Goal: Task Accomplishment & Management: Manage account settings

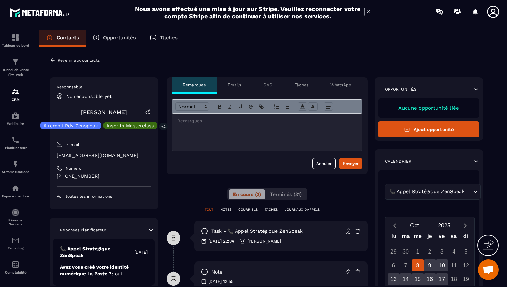
click at [52, 63] on icon at bounding box center [53, 60] width 6 height 6
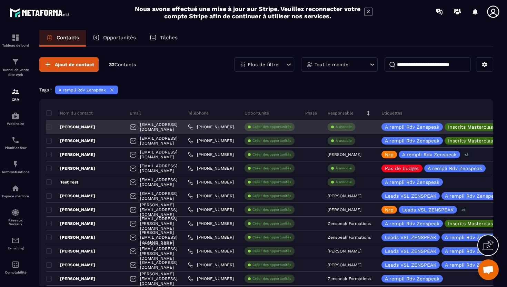
click at [334, 126] on circle at bounding box center [332, 126] width 3 height 3
click at [351, 129] on p "À associe" at bounding box center [343, 126] width 16 height 5
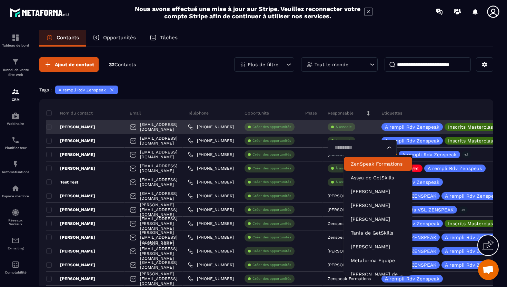
click at [362, 150] on input "Search for option" at bounding box center [358, 148] width 53 height 8
type input "**"
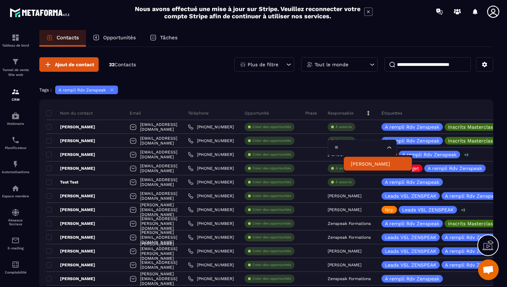
click at [360, 166] on p "[PERSON_NAME]" at bounding box center [377, 163] width 54 height 7
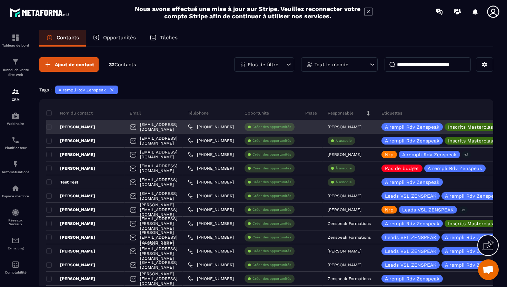
click at [67, 130] on div "[PERSON_NAME]" at bounding box center [85, 127] width 78 height 14
